Goal: Task Accomplishment & Management: Use online tool/utility

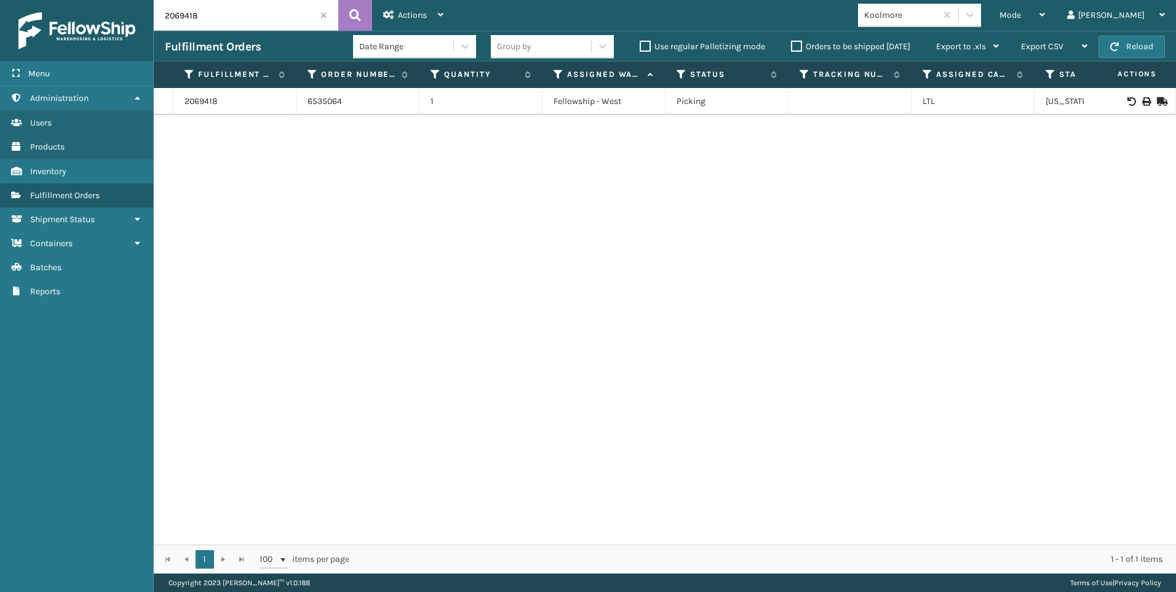
click at [324, 19] on input "2069418" at bounding box center [246, 15] width 184 height 31
click at [319, 14] on input "2069418" at bounding box center [246, 15] width 184 height 31
click at [323, 13] on span at bounding box center [323, 15] width 7 height 7
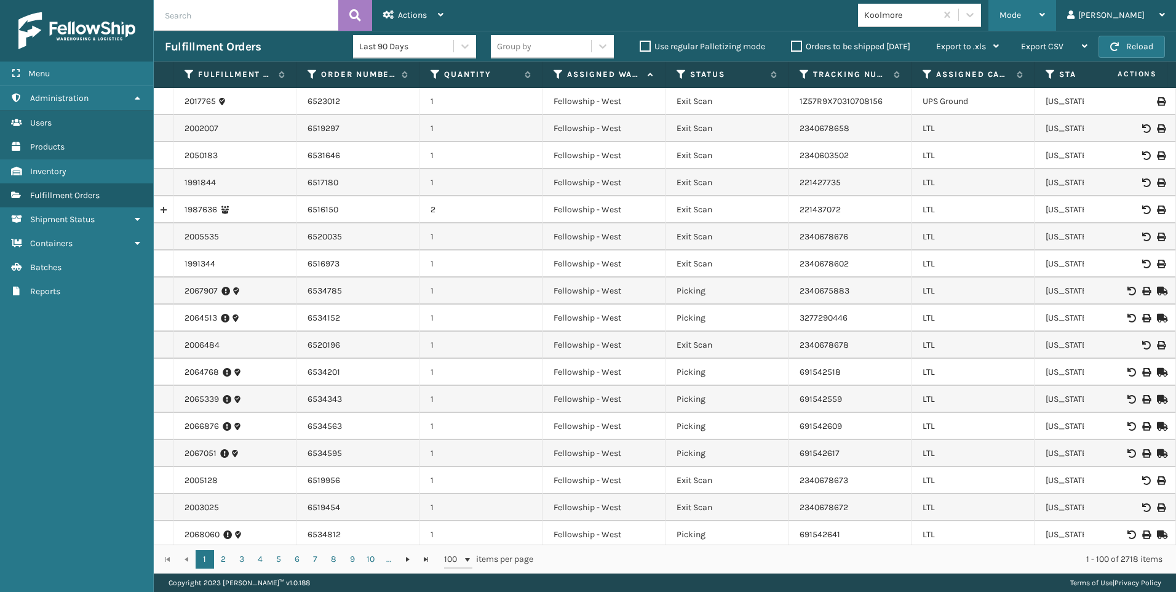
click at [1053, 14] on div "Mode Regular Mode Picking Mode Labeling Mode Exit Scan Mode" at bounding box center [1022, 15] width 68 height 31
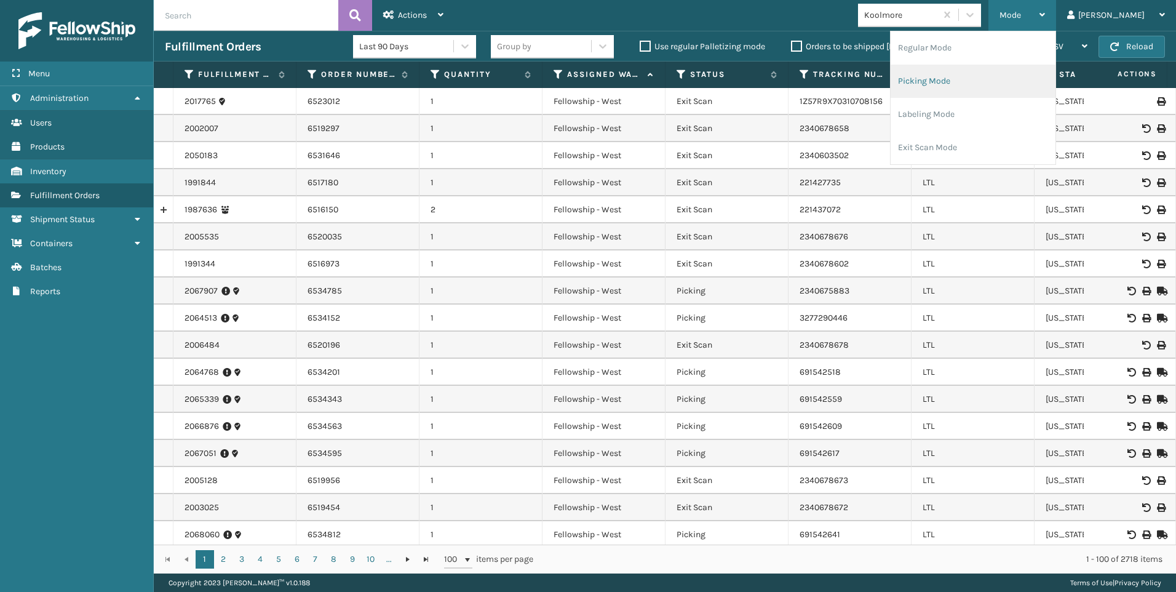
click at [976, 79] on li "Picking Mode" at bounding box center [972, 81] width 165 height 33
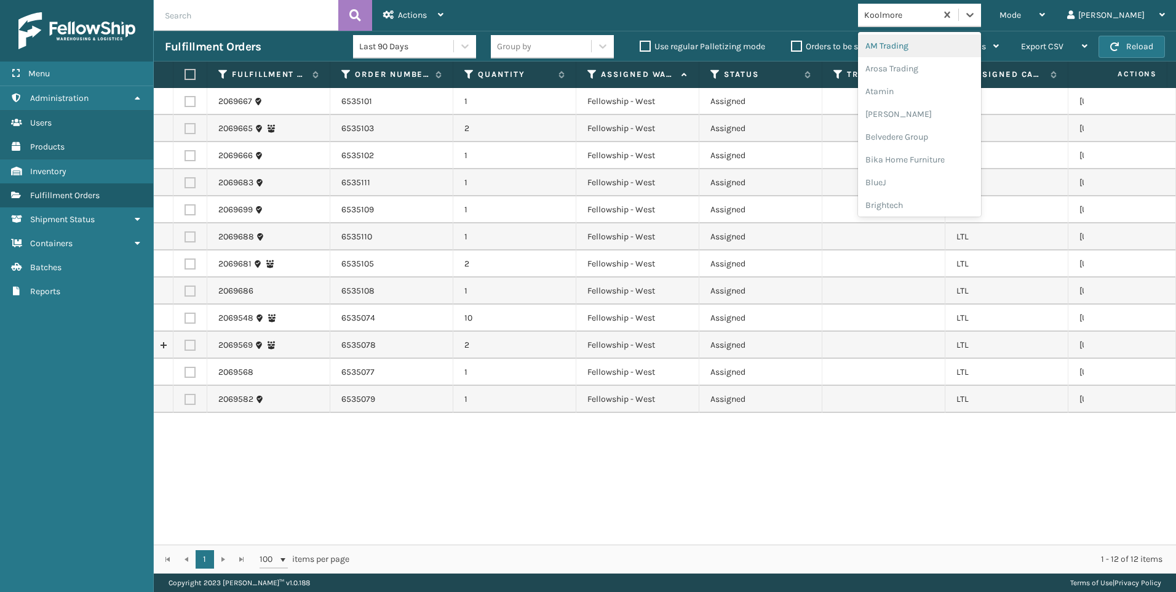
click at [937, 15] on div "Koolmore" at bounding box center [900, 15] width 73 height 13
click at [649, 248] on td "Fellowship - West" at bounding box center [637, 236] width 123 height 27
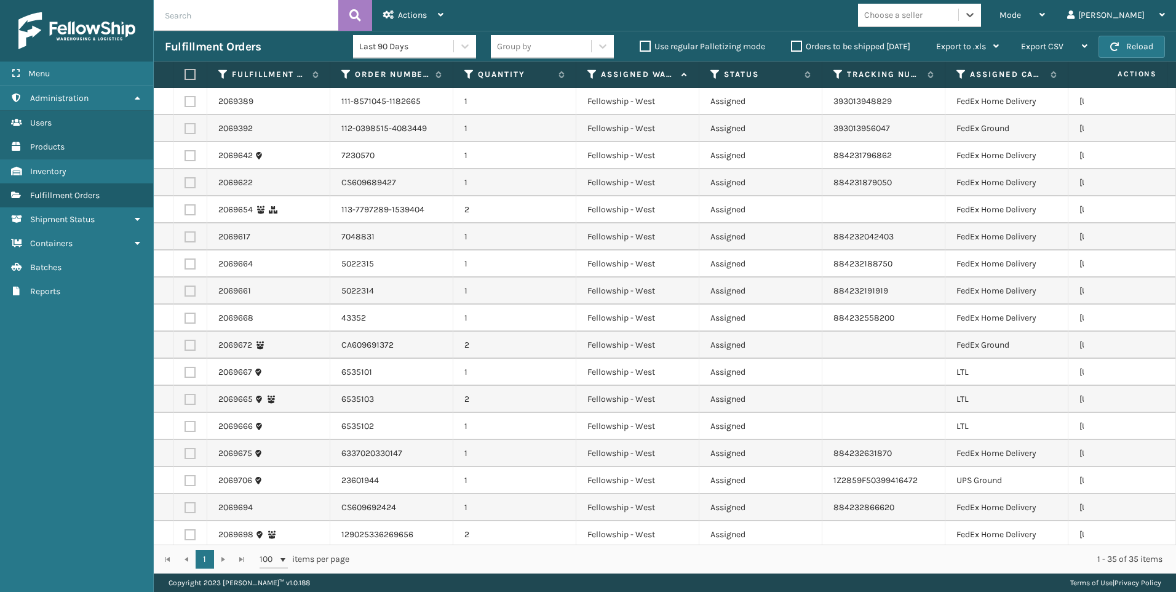
click at [922, 14] on div "Choose a seller" at bounding box center [893, 15] width 58 height 13
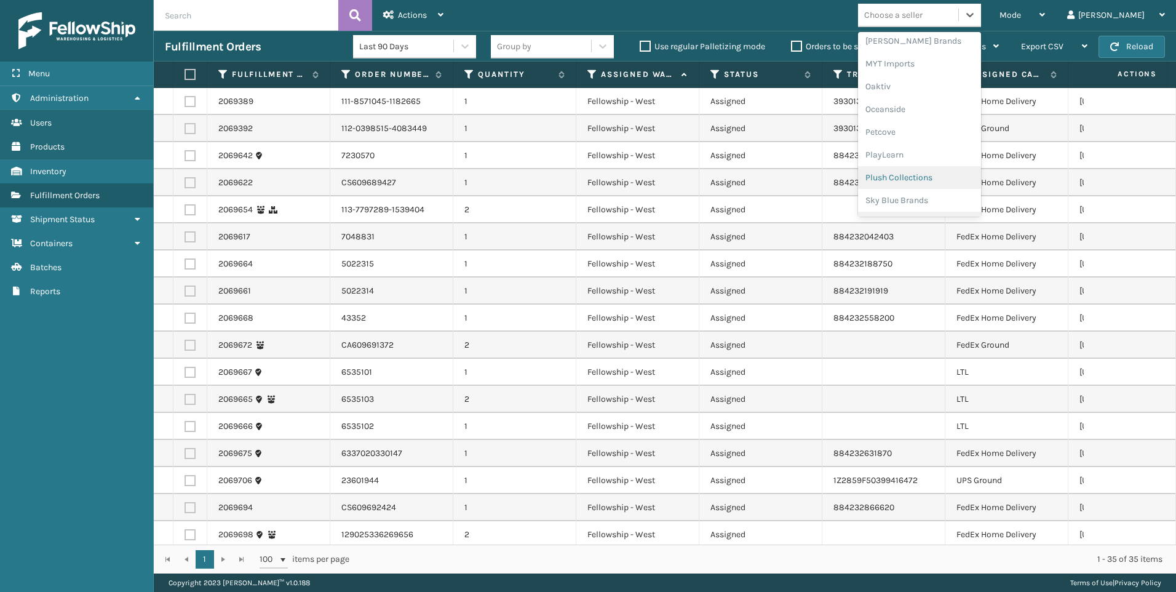
scroll to position [617, 0]
click at [961, 183] on div "SleepGeekz" at bounding box center [919, 179] width 123 height 23
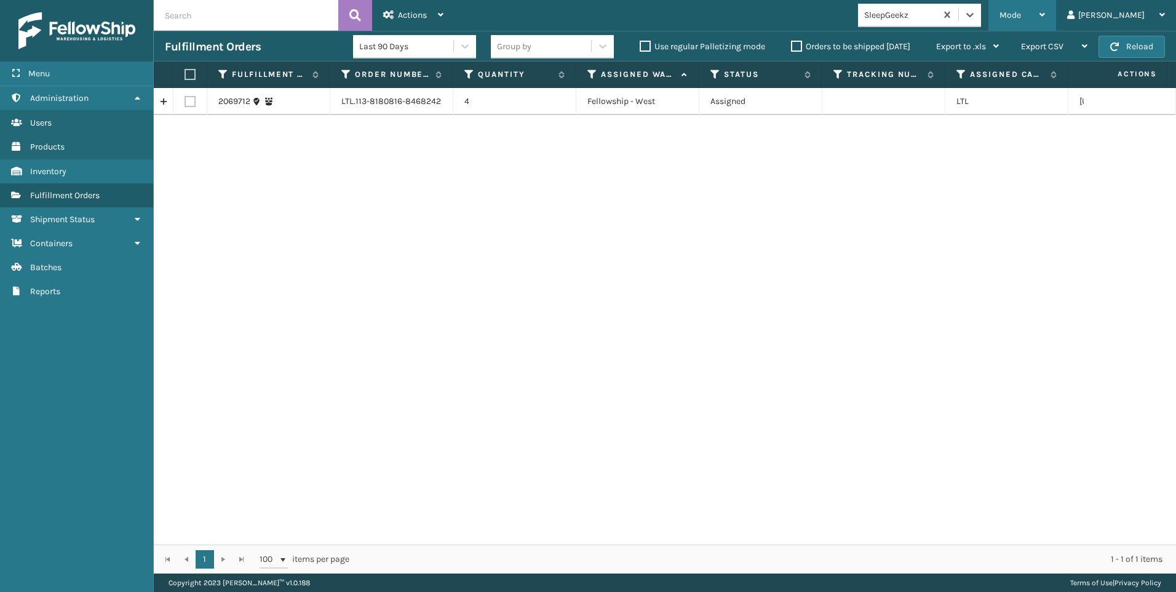
click at [1045, 15] on div "Mode" at bounding box center [1022, 15] width 46 height 31
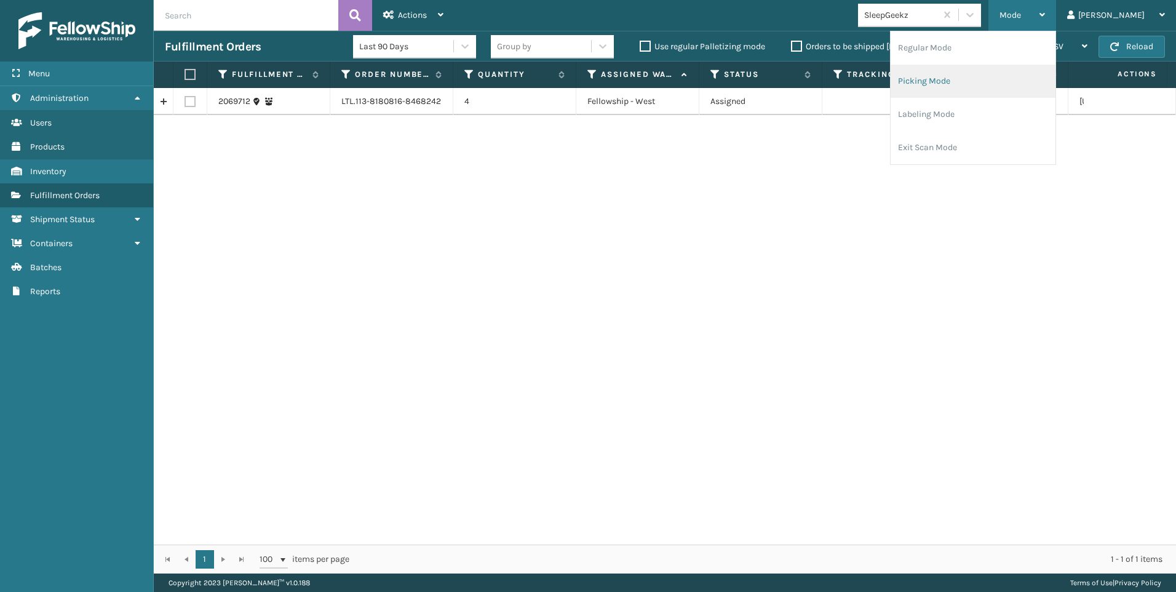
click at [1055, 73] on li "Picking Mode" at bounding box center [972, 81] width 165 height 33
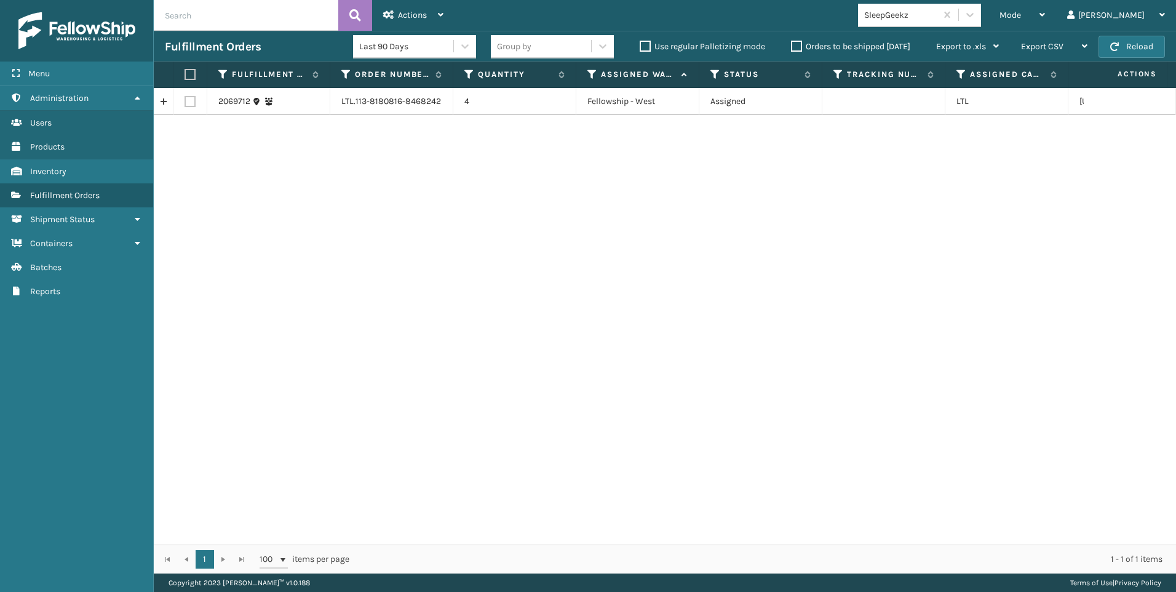
drag, startPoint x: 734, startPoint y: 333, endPoint x: 688, endPoint y: 307, distance: 52.3
click at [734, 333] on div "2069712 LTL.113-8180816-8468242 4 Fellowship - West Assigned LTL Washington" at bounding box center [665, 316] width 1022 height 456
click at [1133, 46] on button "Reload" at bounding box center [1131, 47] width 66 height 22
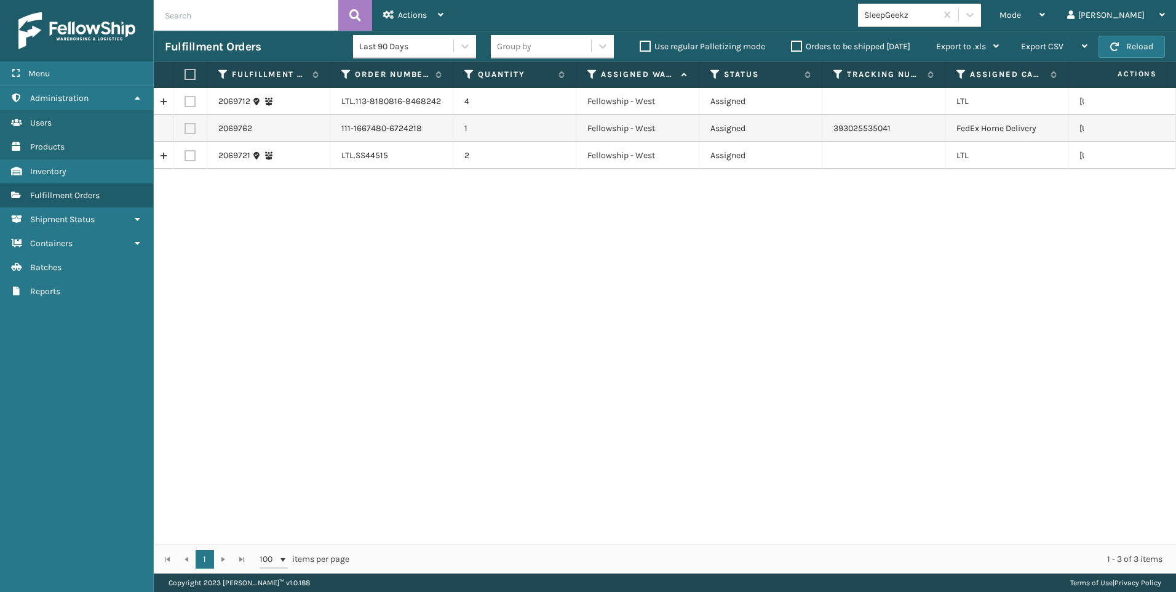
drag, startPoint x: 1131, startPoint y: 47, endPoint x: 724, endPoint y: 213, distance: 439.6
click at [720, 217] on div "2069712 LTL.113-8180816-8468242 4 Fellowship - West Assigned LTL Washington 206…" at bounding box center [665, 316] width 1022 height 456
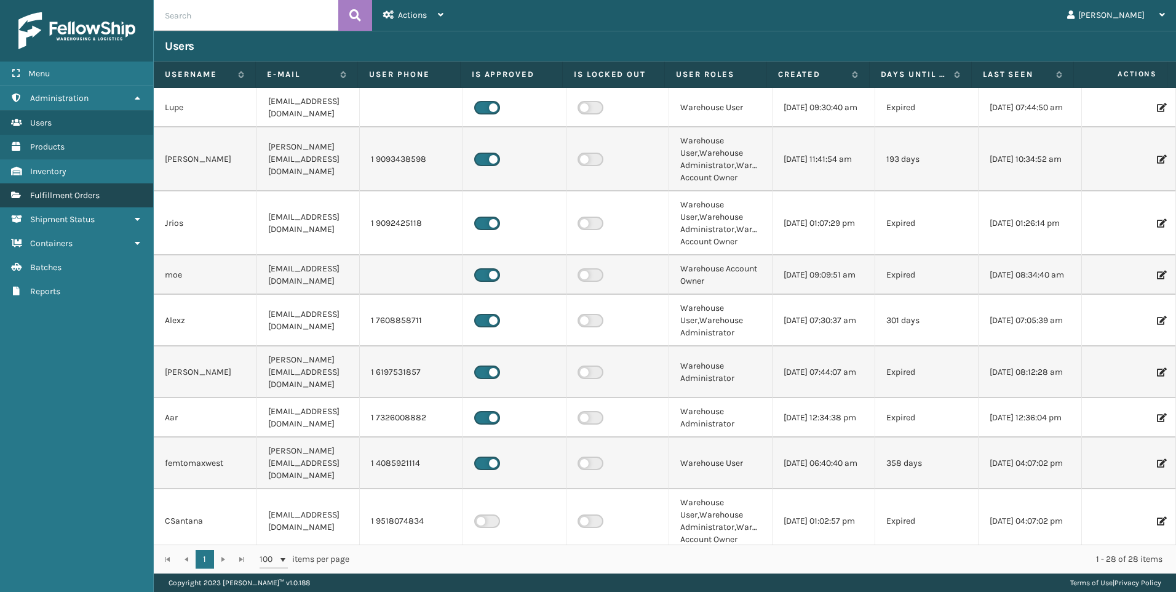
click at [75, 188] on link "Fulfillment Orders" at bounding box center [76, 195] width 153 height 24
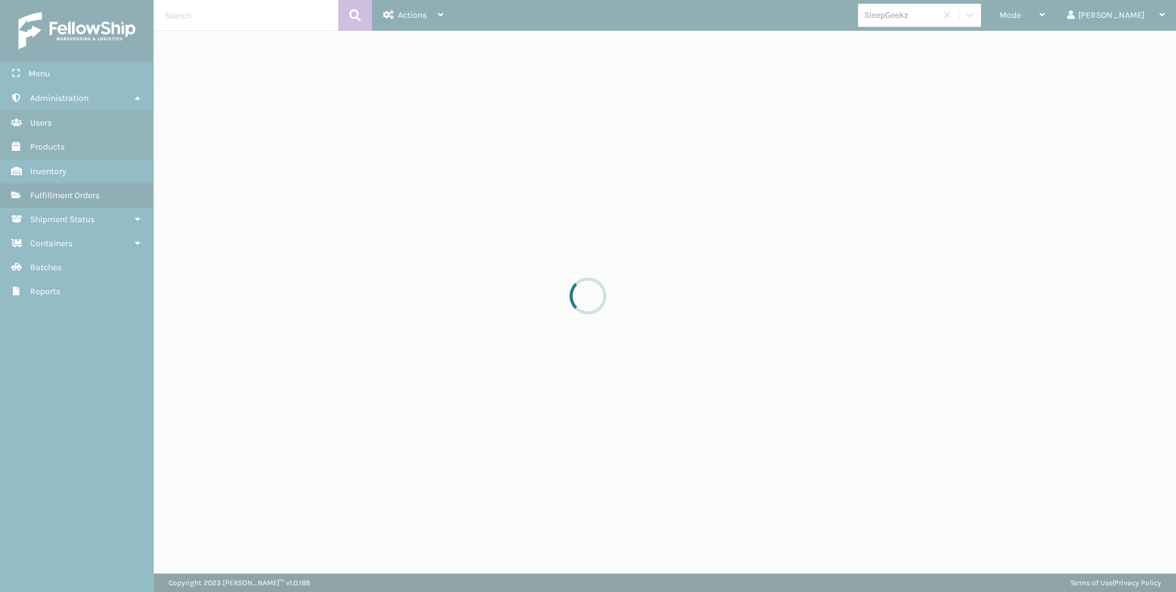
click at [1058, 13] on div at bounding box center [588, 296] width 1176 height 592
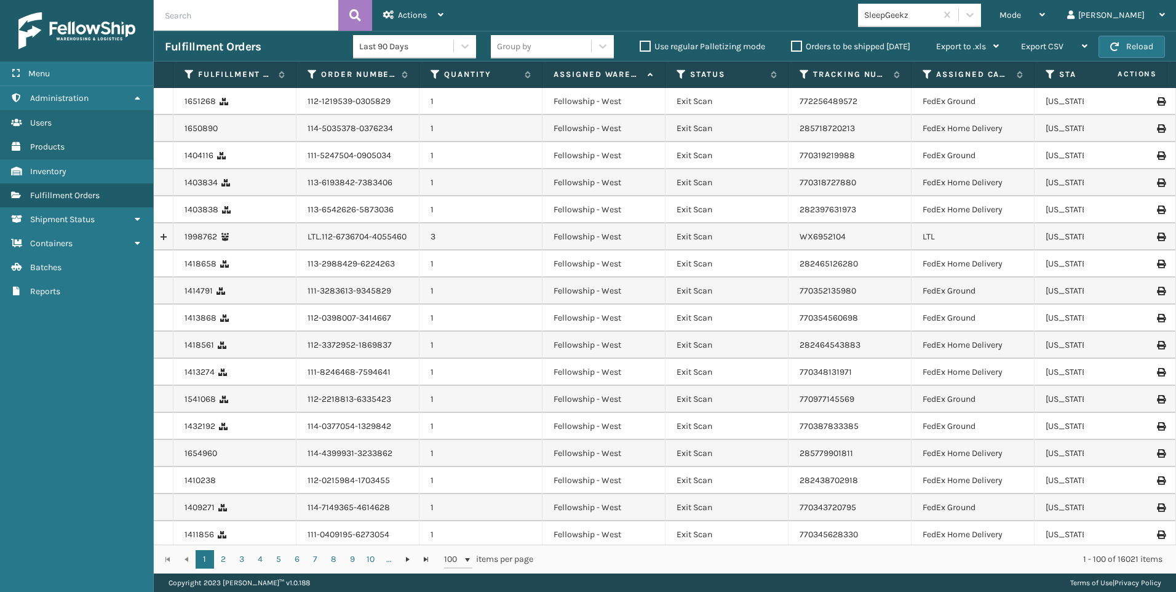
click at [1021, 13] on span "Mode" at bounding box center [1010, 15] width 22 height 10
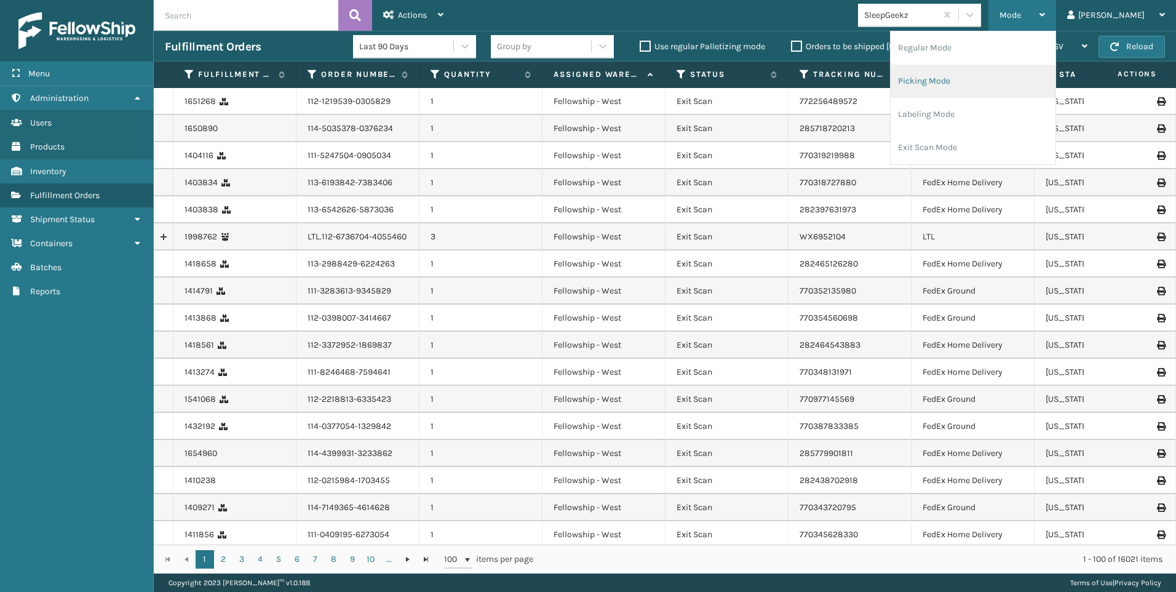
click at [959, 82] on li "Picking Mode" at bounding box center [972, 81] width 165 height 33
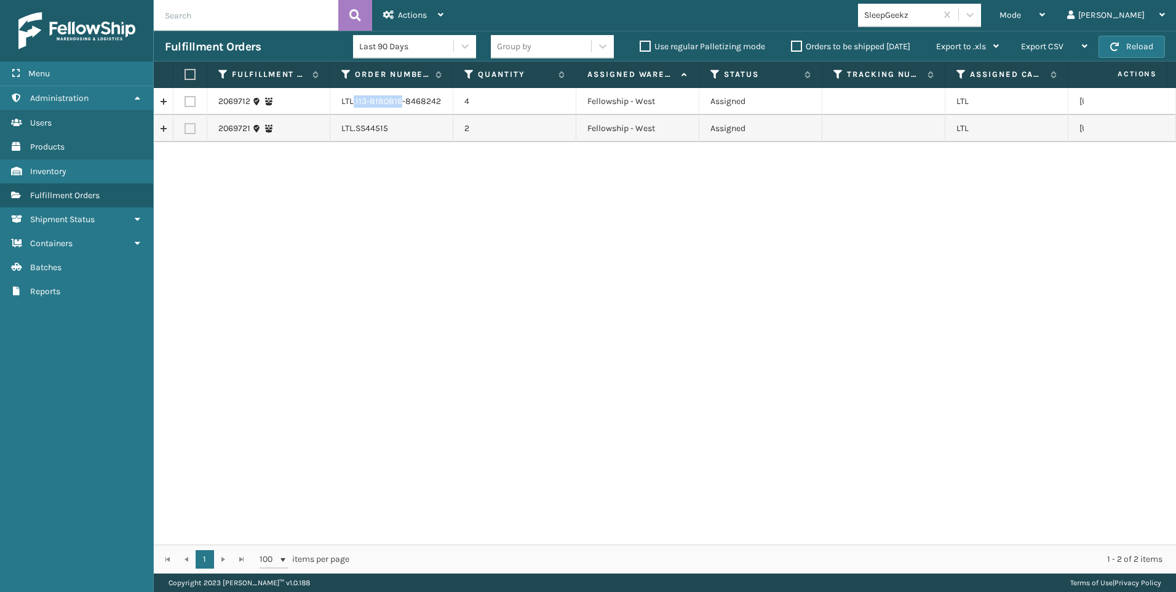
drag, startPoint x: 385, startPoint y: 100, endPoint x: 399, endPoint y: 90, distance: 17.2
click at [399, 90] on td "LTL.113-8180816-8468242" at bounding box center [391, 101] width 123 height 27
copy td ".113-8180816"
drag, startPoint x: 189, startPoint y: 98, endPoint x: 237, endPoint y: 84, distance: 50.0
click at [189, 98] on label at bounding box center [189, 101] width 11 height 11
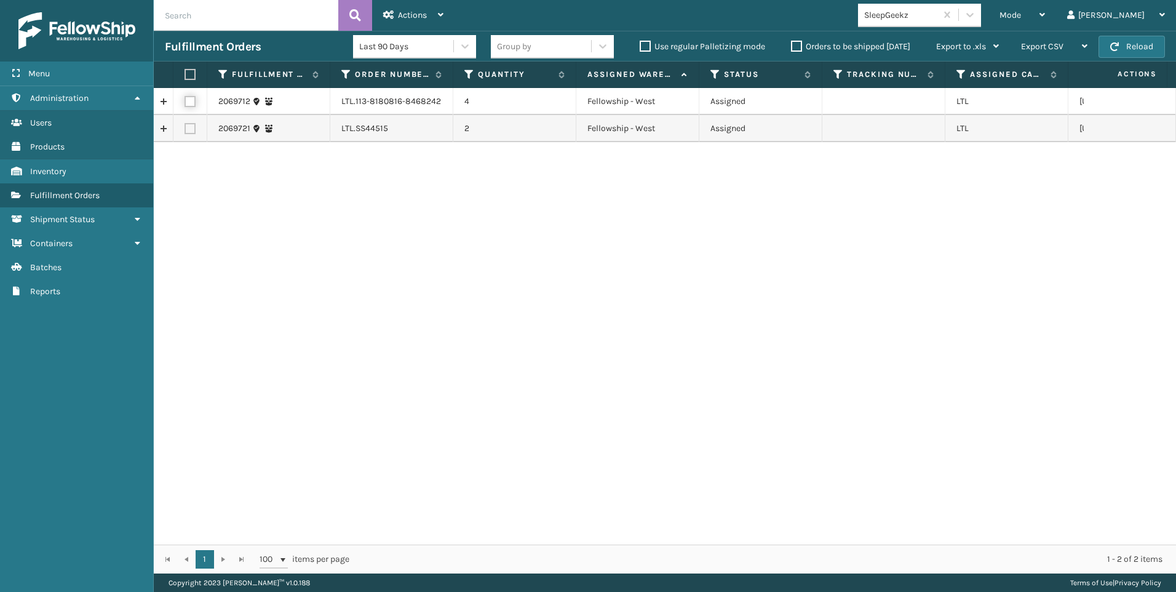
click at [185, 98] on input "checkbox" at bounding box center [184, 100] width 1 height 8
checkbox input "true"
click at [412, 1] on div "Actions" at bounding box center [413, 15] width 60 height 31
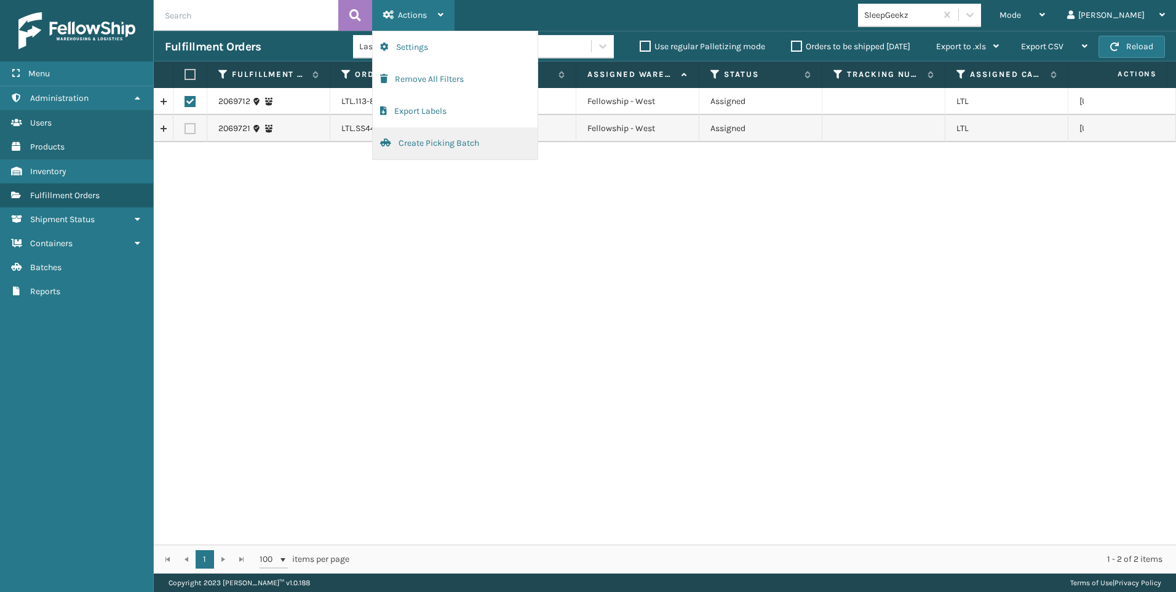
click at [479, 142] on button "Create Picking Batch" at bounding box center [455, 143] width 165 height 32
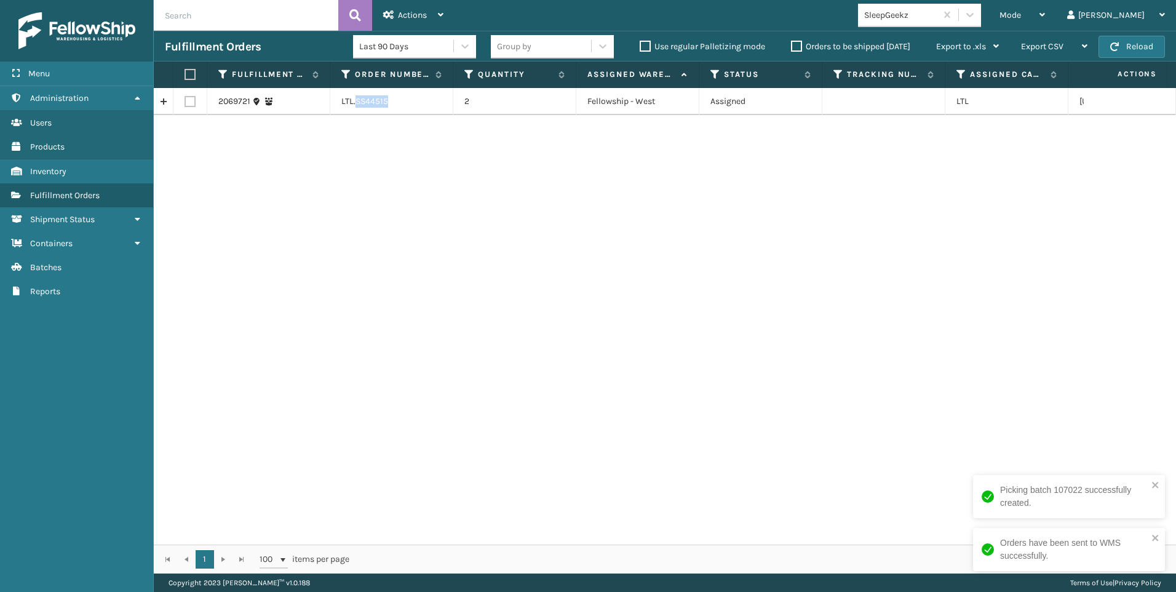
drag, startPoint x: 357, startPoint y: 101, endPoint x: 402, endPoint y: 101, distance: 44.9
click at [402, 101] on td "LTL.SS44515" at bounding box center [391, 101] width 123 height 27
copy td "SS44515"
click at [188, 97] on label at bounding box center [189, 101] width 11 height 11
click at [185, 97] on input "checkbox" at bounding box center [184, 100] width 1 height 8
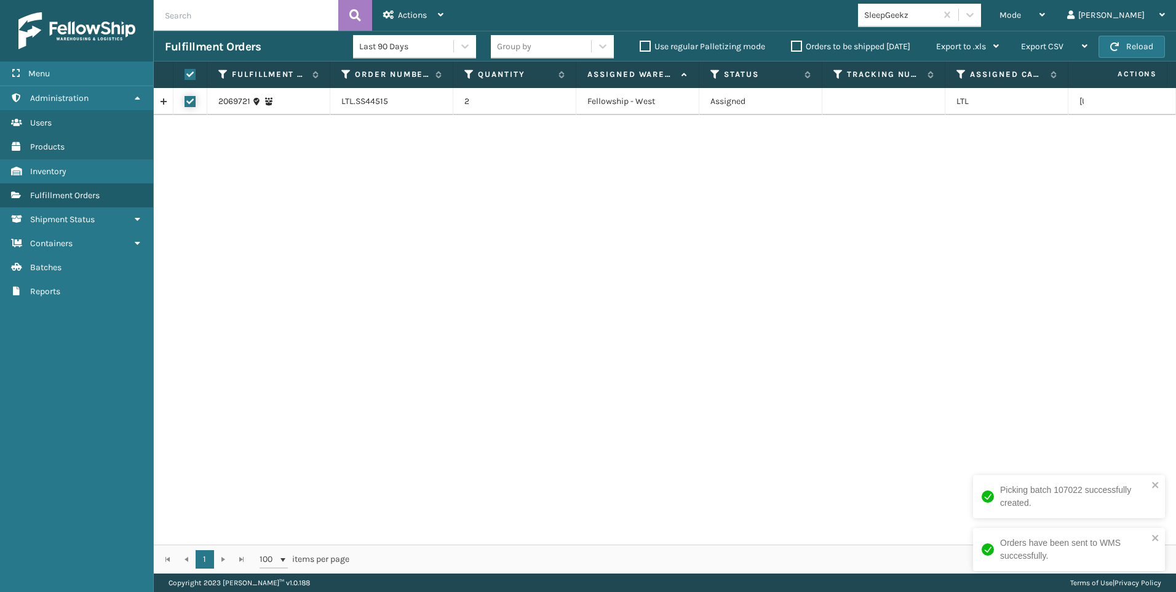
checkbox input "true"
click at [435, 14] on div "Actions" at bounding box center [413, 15] width 60 height 31
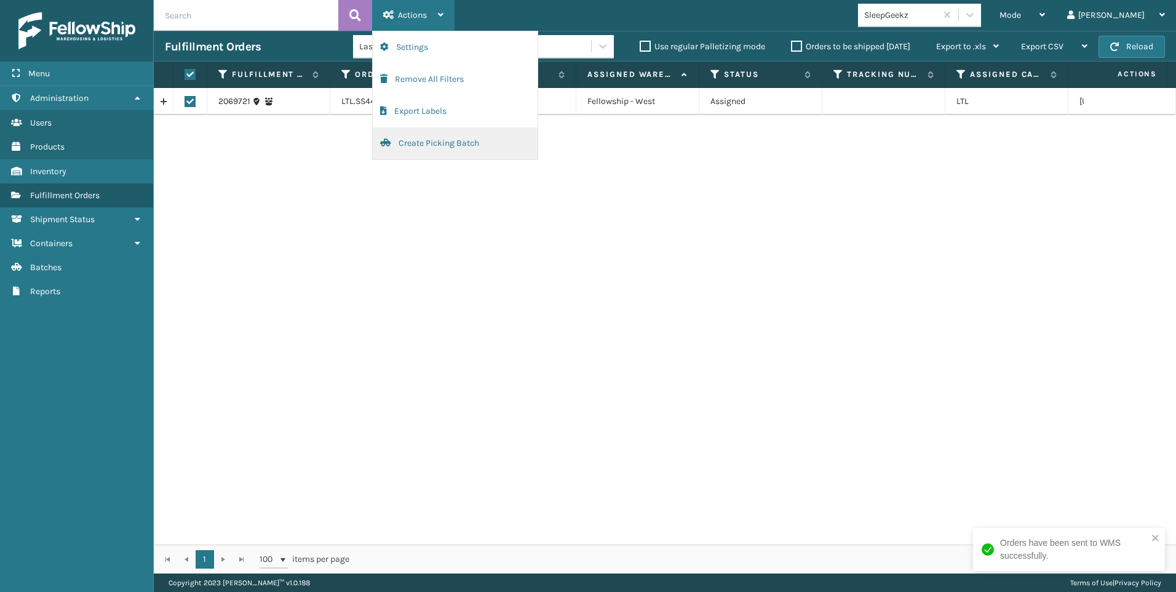
click at [425, 147] on button "Create Picking Batch" at bounding box center [455, 143] width 165 height 32
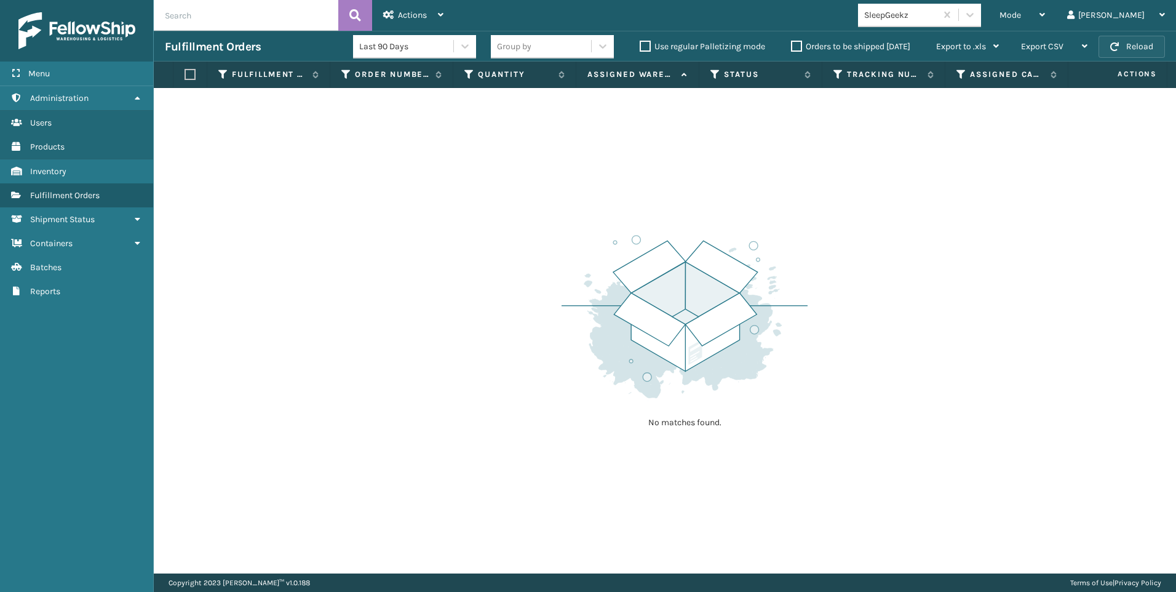
click at [1118, 36] on button "Reload" at bounding box center [1131, 47] width 66 height 22
click at [937, 19] on div "SleepGeekz" at bounding box center [900, 15] width 73 height 13
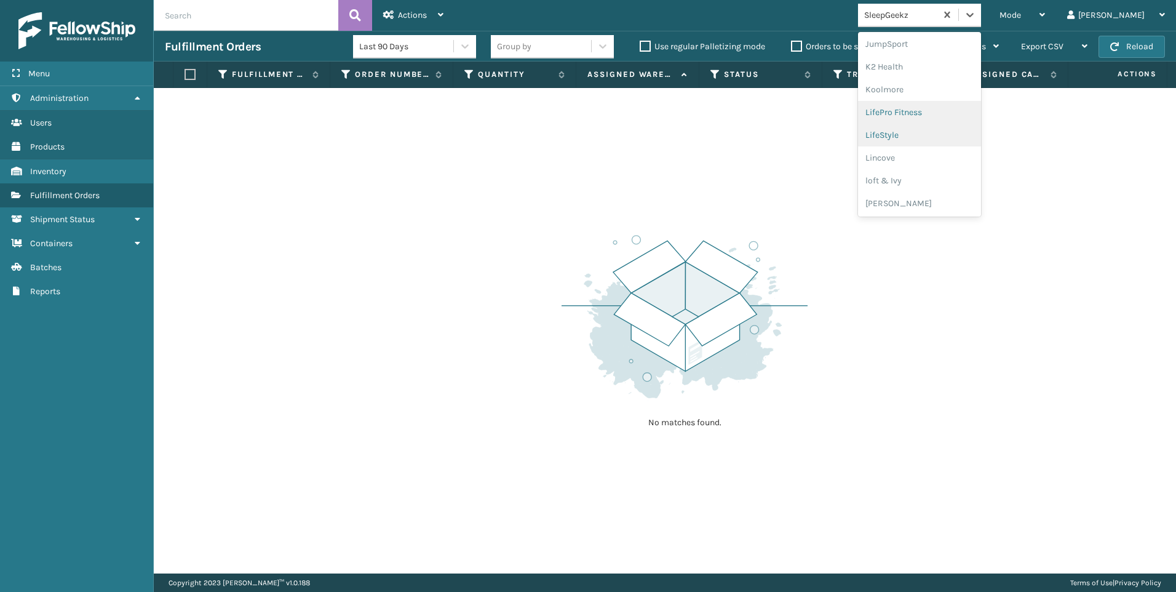
scroll to position [389, 0]
click at [958, 78] on div "Koolmore" at bounding box center [919, 88] width 123 height 23
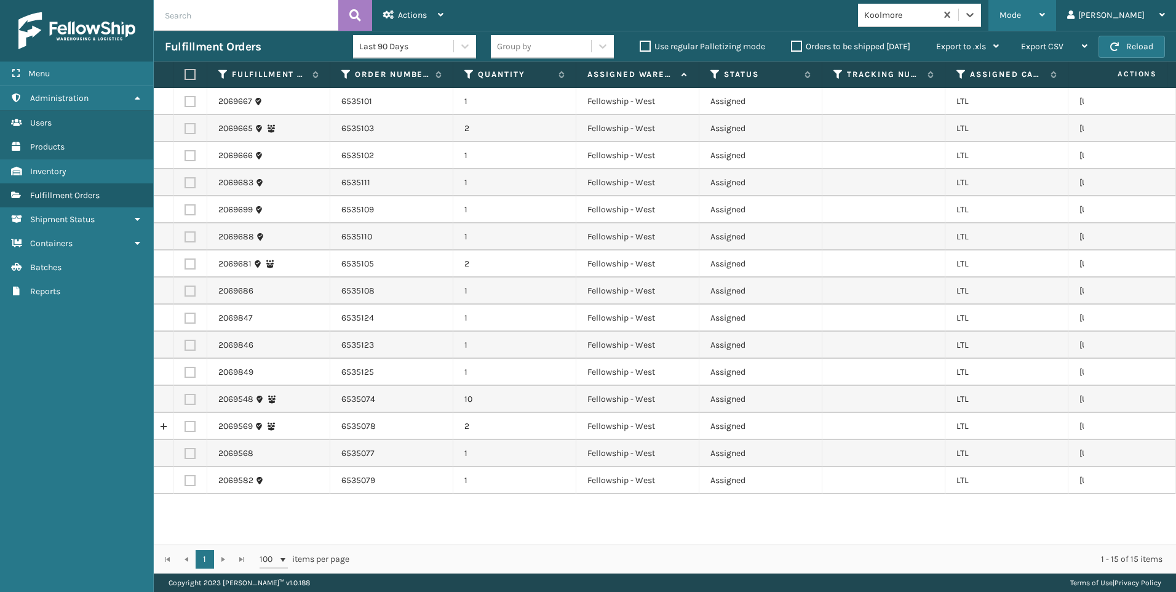
click at [1045, 20] on div "Mode" at bounding box center [1022, 15] width 46 height 31
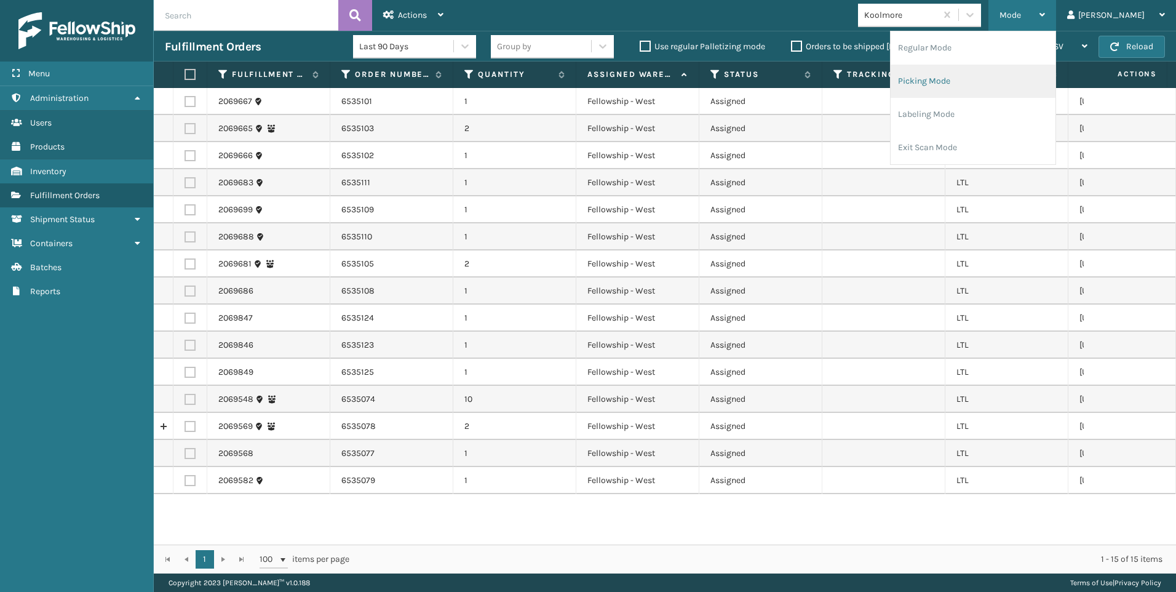
click at [1027, 88] on li "Picking Mode" at bounding box center [972, 81] width 165 height 33
